Goal: Transaction & Acquisition: Purchase product/service

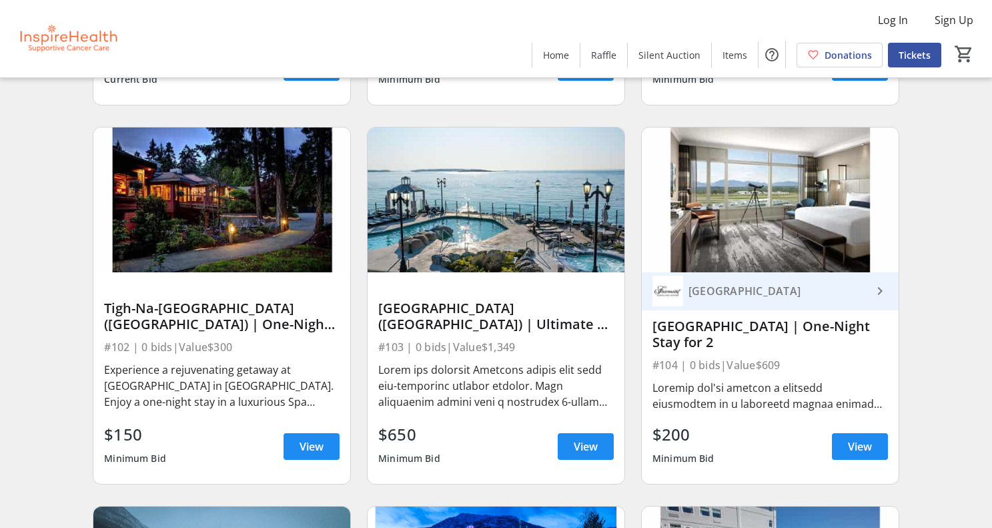
scroll to position [1228, 0]
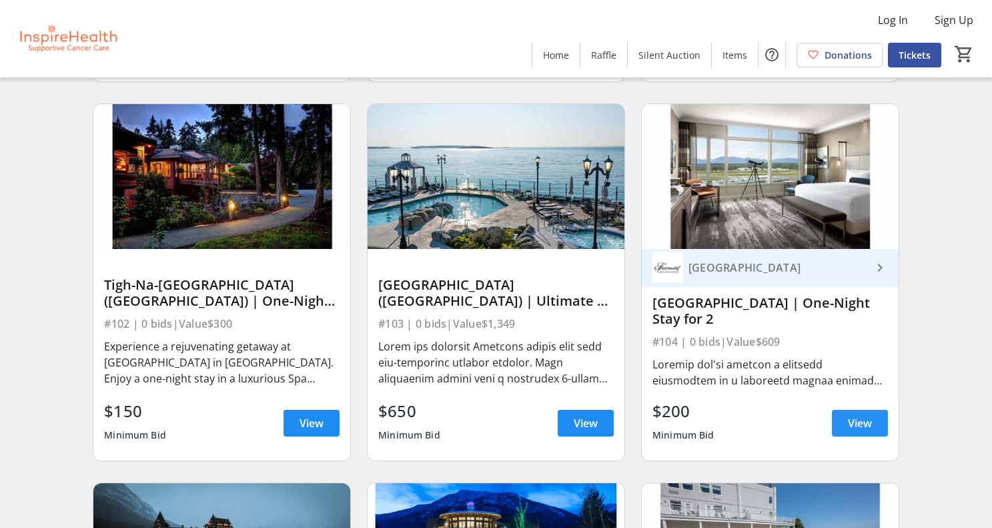
click at [858, 427] on span "View" at bounding box center [860, 423] width 24 height 16
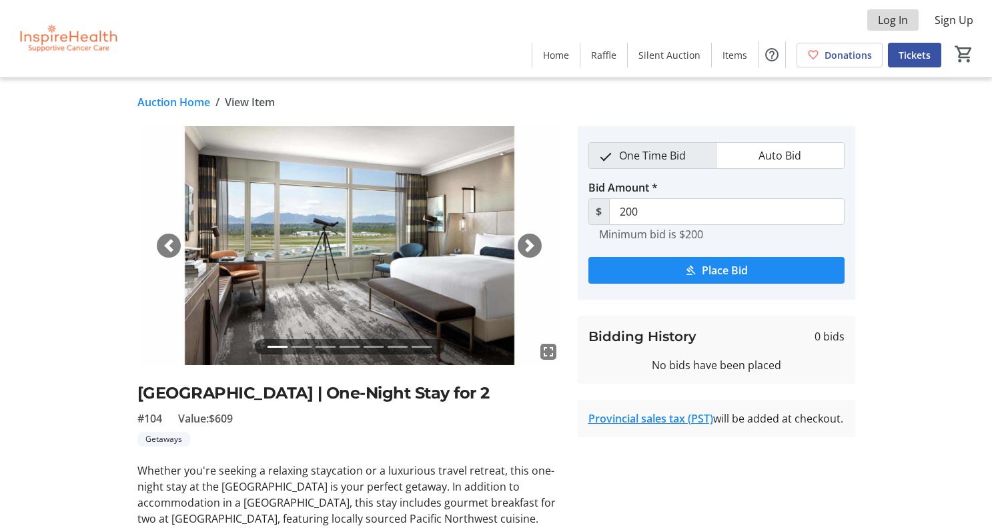
click at [891, 27] on span "Log In" at bounding box center [893, 20] width 30 height 16
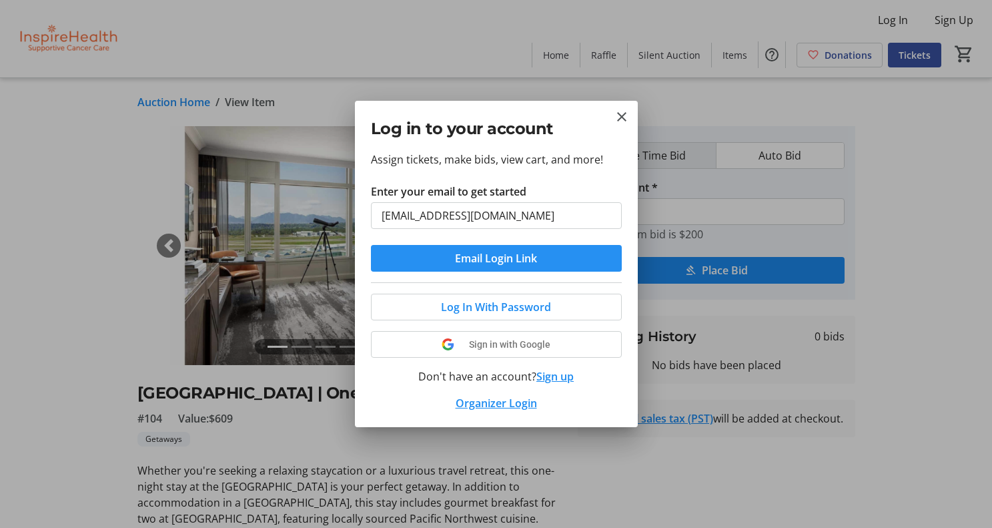
type input "[EMAIL_ADDRESS][DOMAIN_NAME]"
click at [505, 260] on span "Email Login Link" at bounding box center [496, 258] width 82 height 16
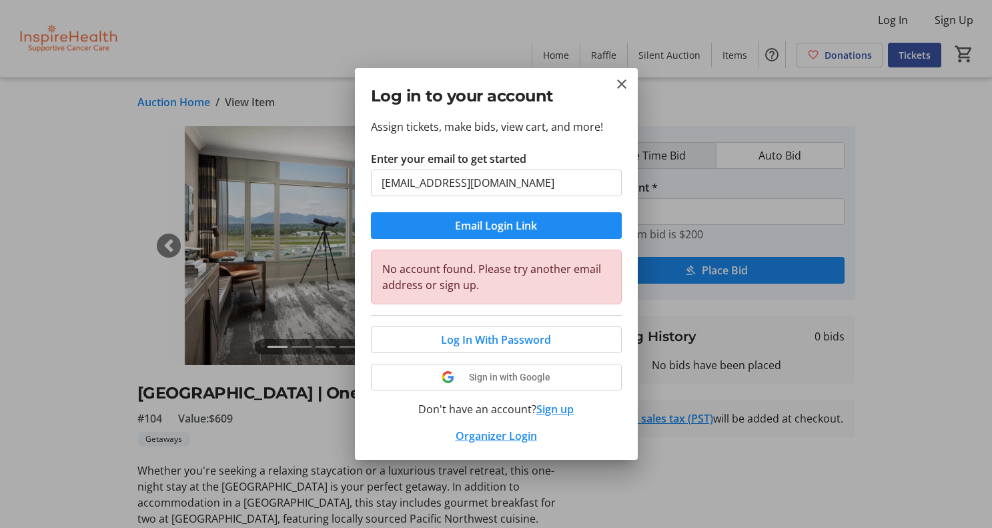
click at [550, 412] on button "Sign up" at bounding box center [554, 409] width 37 height 16
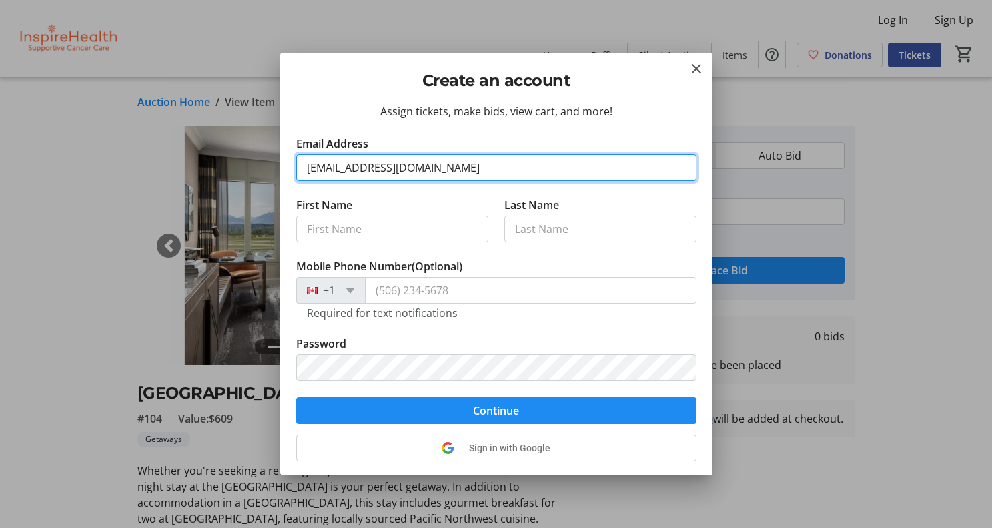
type input "[EMAIL_ADDRESS][DOMAIN_NAME]"
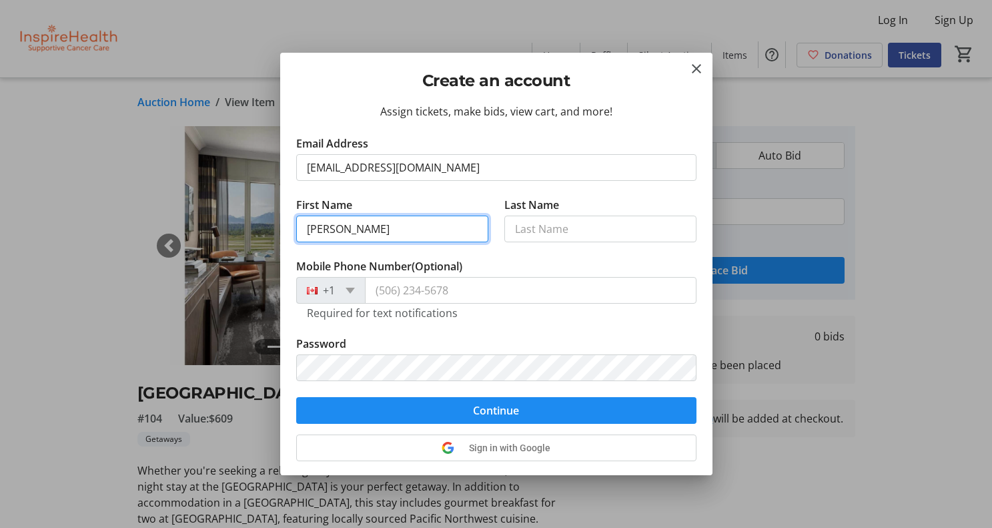
type input "[PERSON_NAME]"
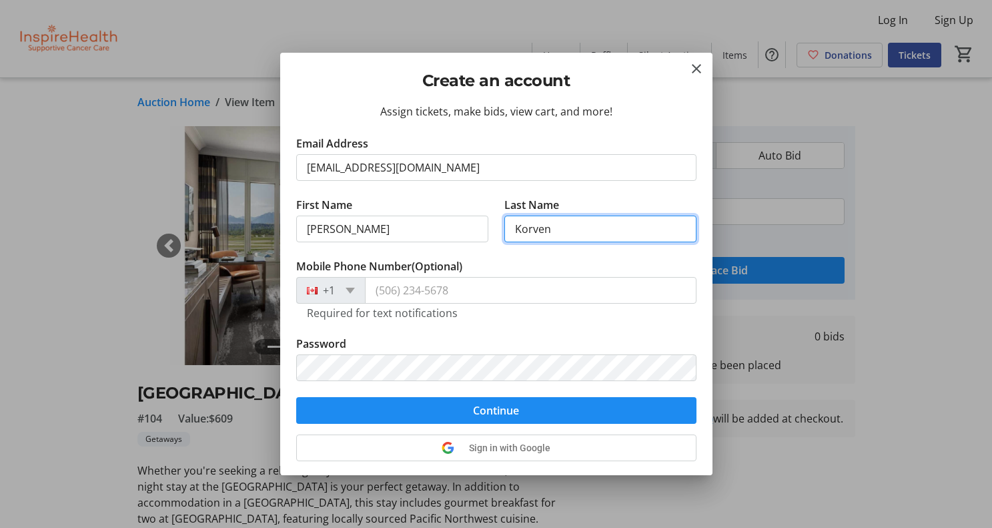
type input "Korven"
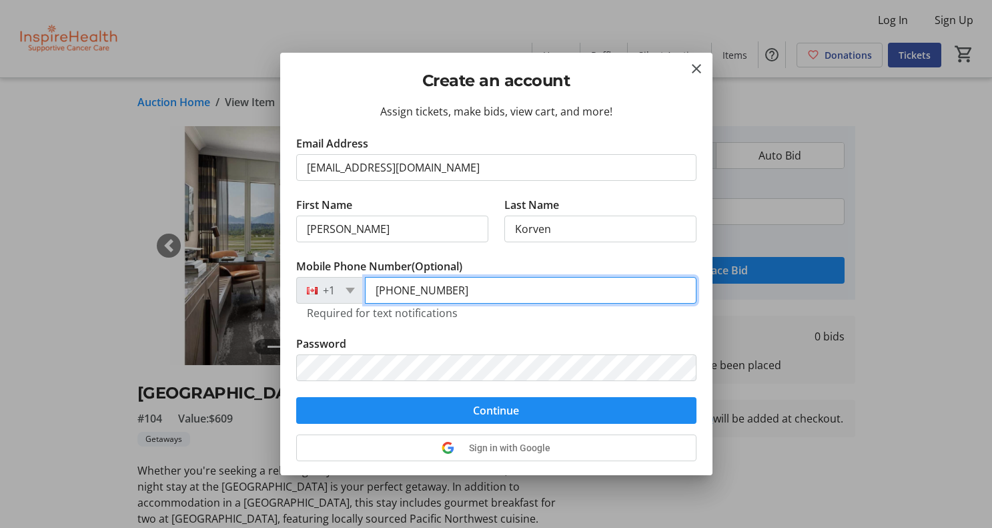
type input "[PHONE_NUMBER]"
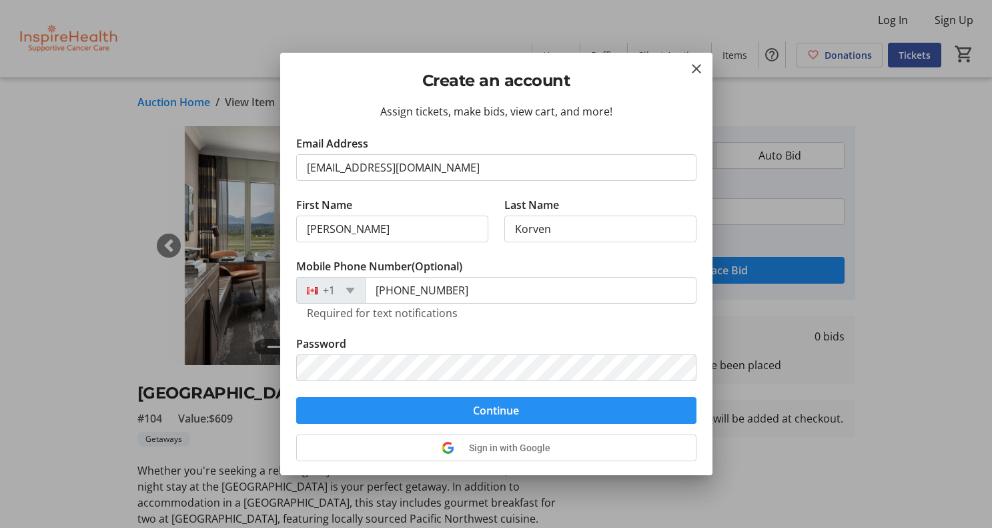
click at [521, 412] on span "submit" at bounding box center [496, 410] width 400 height 32
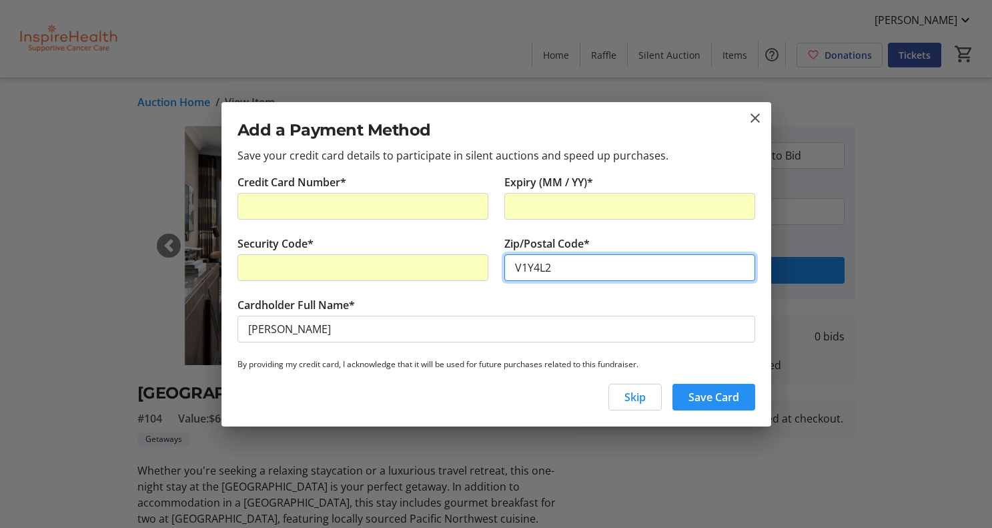
type input "V1Y4L2"
click at [693, 394] on span "Save Card" at bounding box center [714, 397] width 51 height 16
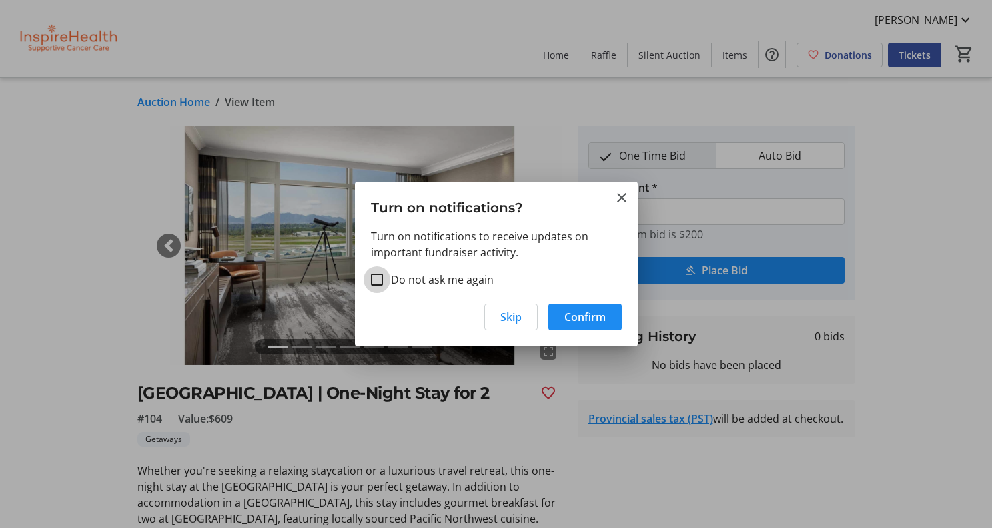
click at [379, 278] on input "Do not ask me again" at bounding box center [377, 280] width 12 height 12
checkbox input "true"
click at [569, 318] on span "Confirm" at bounding box center [584, 317] width 41 height 16
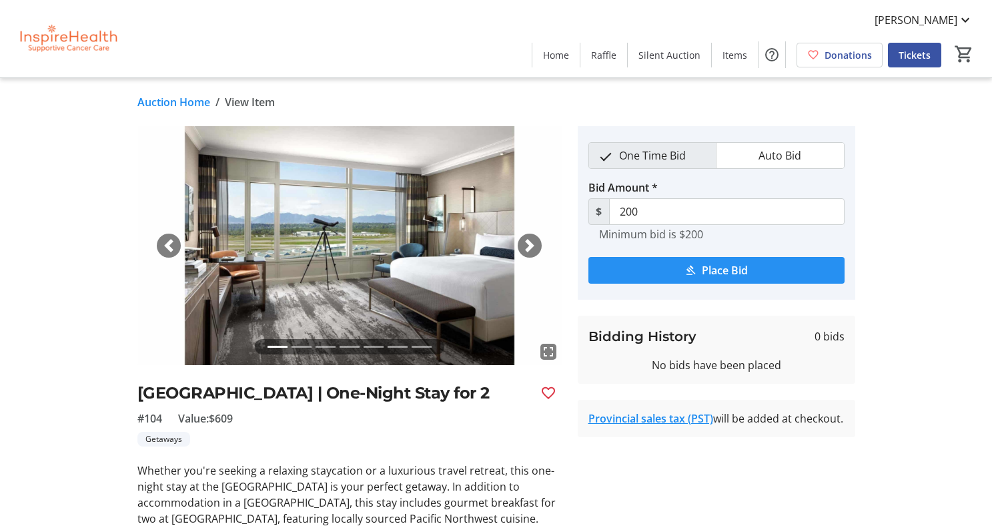
click at [704, 269] on span "Place Bid" at bounding box center [725, 270] width 46 height 16
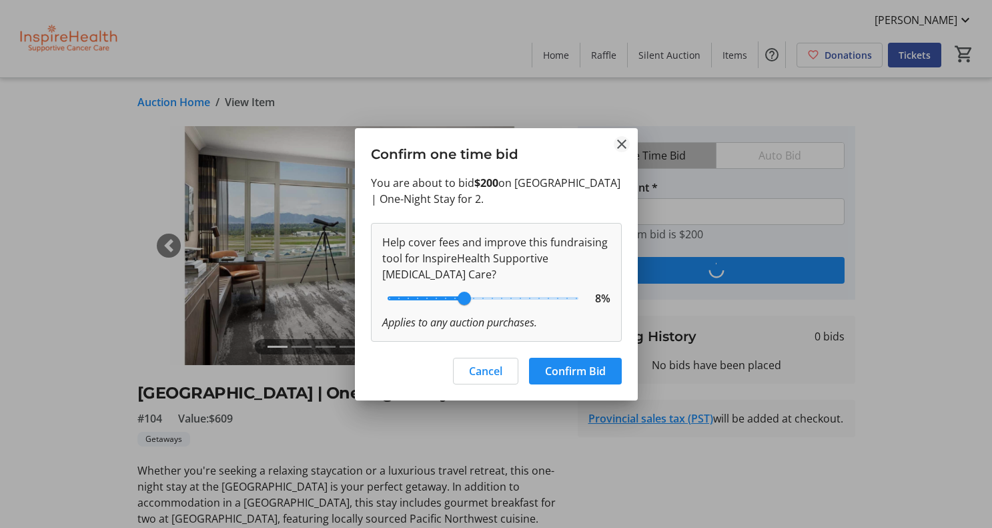
click at [617, 147] on mat-icon "Close" at bounding box center [622, 144] width 16 height 16
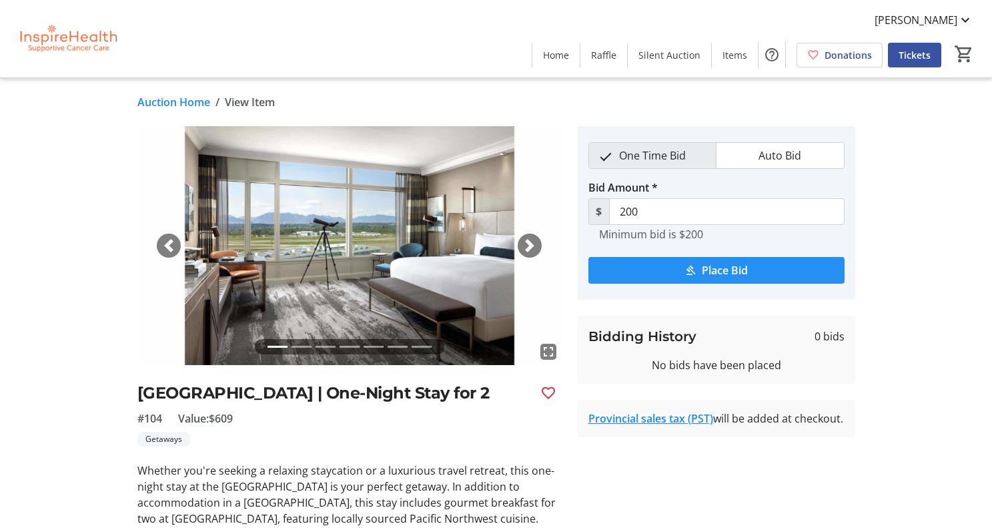
click at [659, 266] on span "submit" at bounding box center [717, 270] width 256 height 32
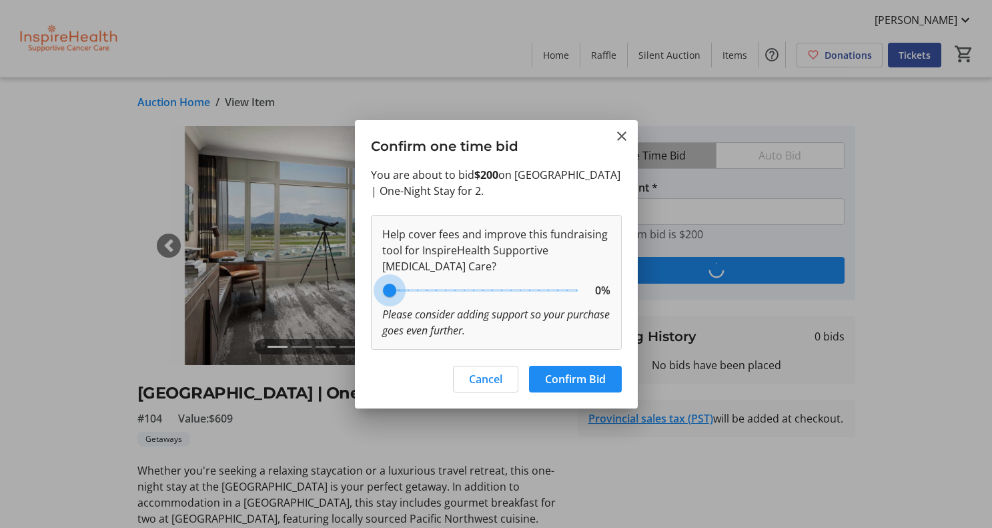
drag, startPoint x: 465, startPoint y: 298, endPoint x: 385, endPoint y: 290, distance: 80.5
type input "0"
click at [385, 290] on input "range" at bounding box center [483, 290] width 219 height 29
click at [569, 383] on span "Confirm Bid" at bounding box center [575, 379] width 61 height 16
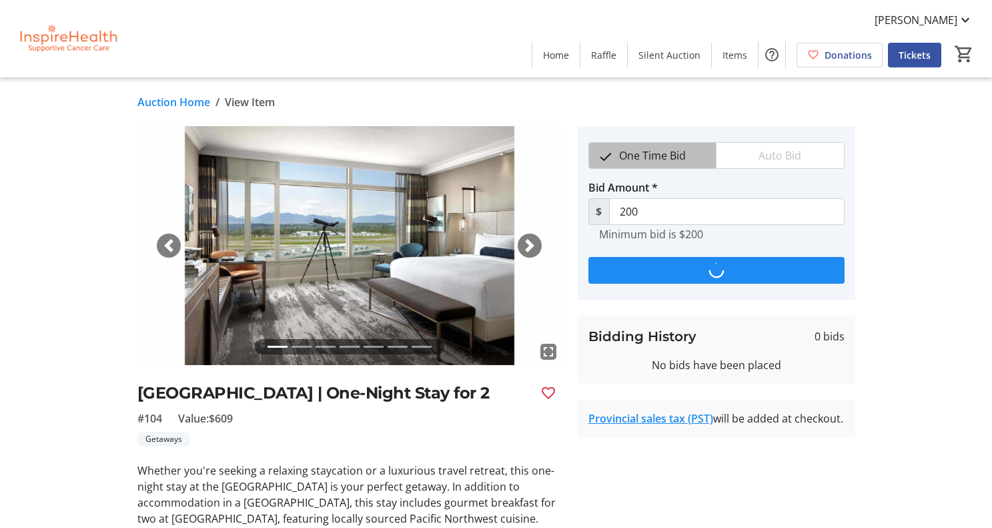
type input "275"
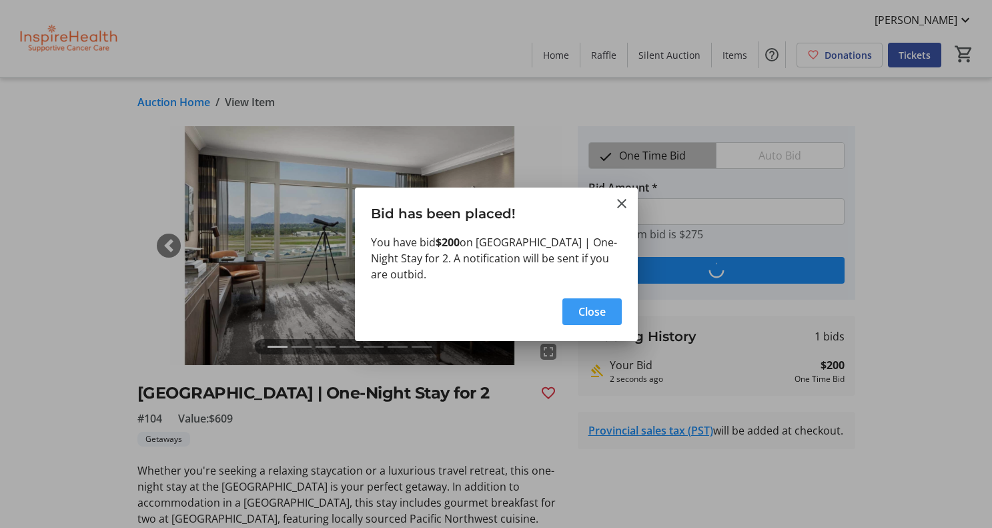
click at [595, 315] on span "Close" at bounding box center [592, 312] width 27 height 16
